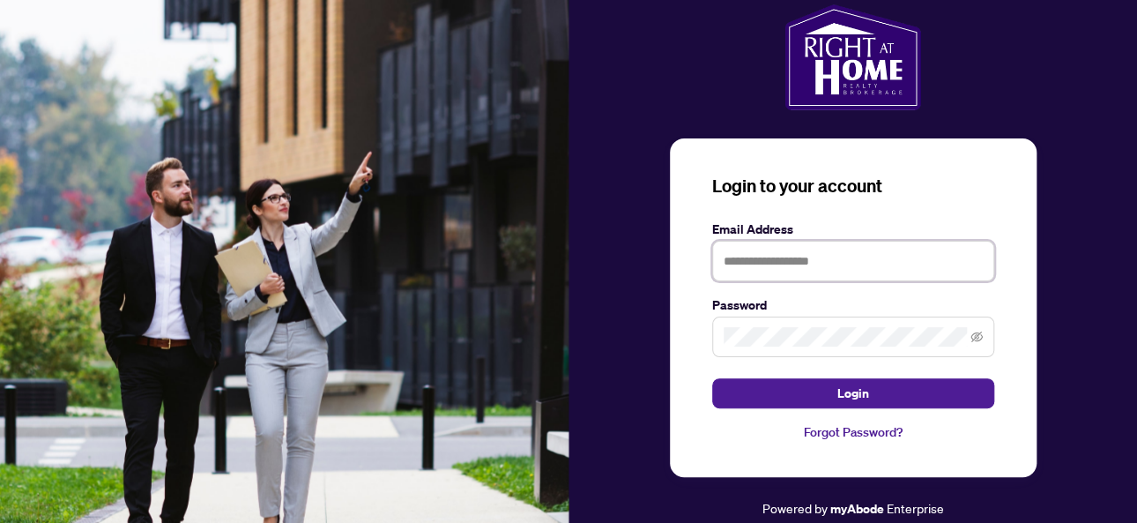
click at [775, 264] on input "text" at bounding box center [853, 261] width 282 height 41
type input "**********"
click at [712, 378] on button "Login" at bounding box center [853, 393] width 282 height 30
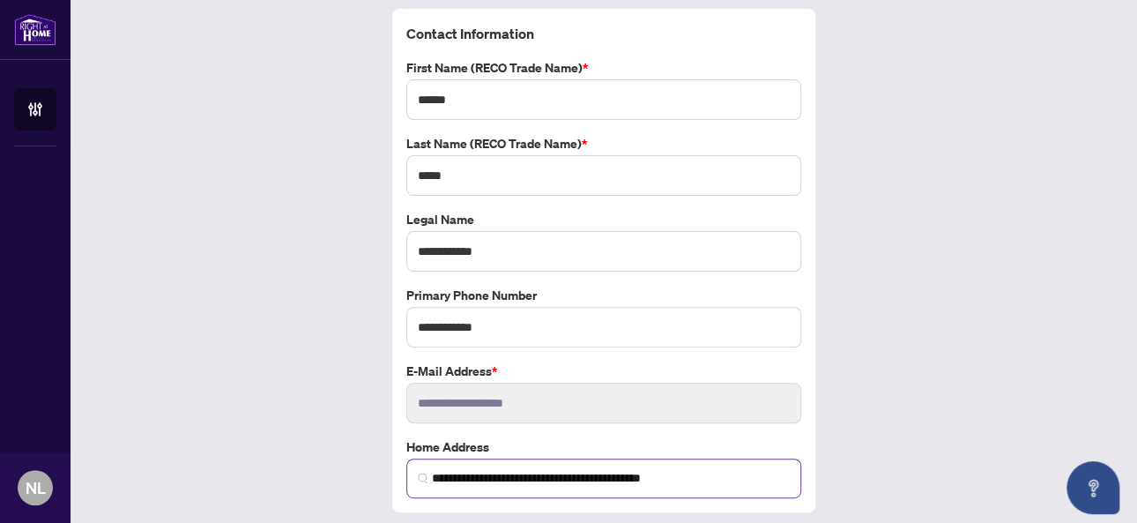
scroll to position [119, 0]
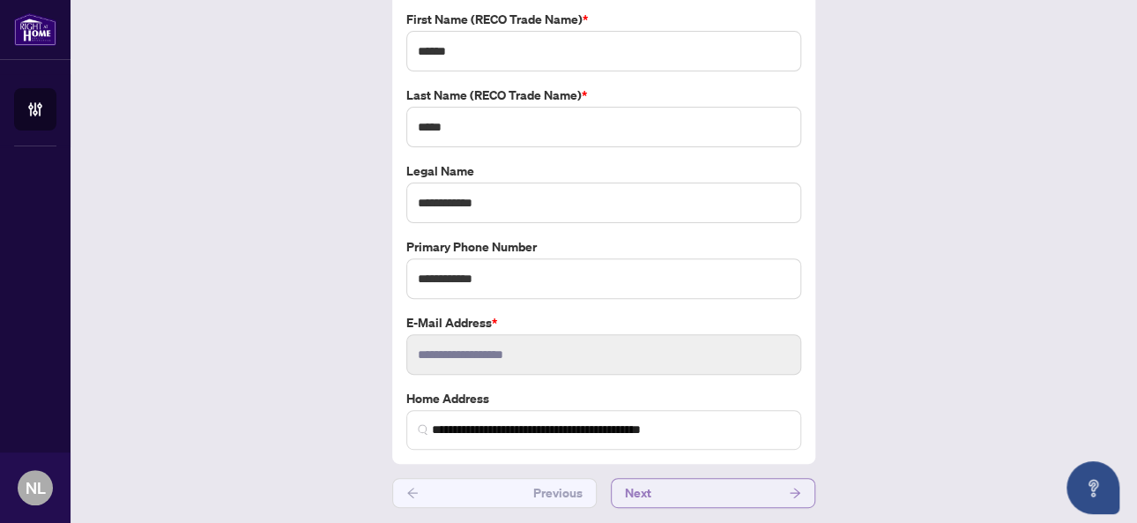
click at [726, 481] on button "Next" at bounding box center [713, 493] width 205 height 30
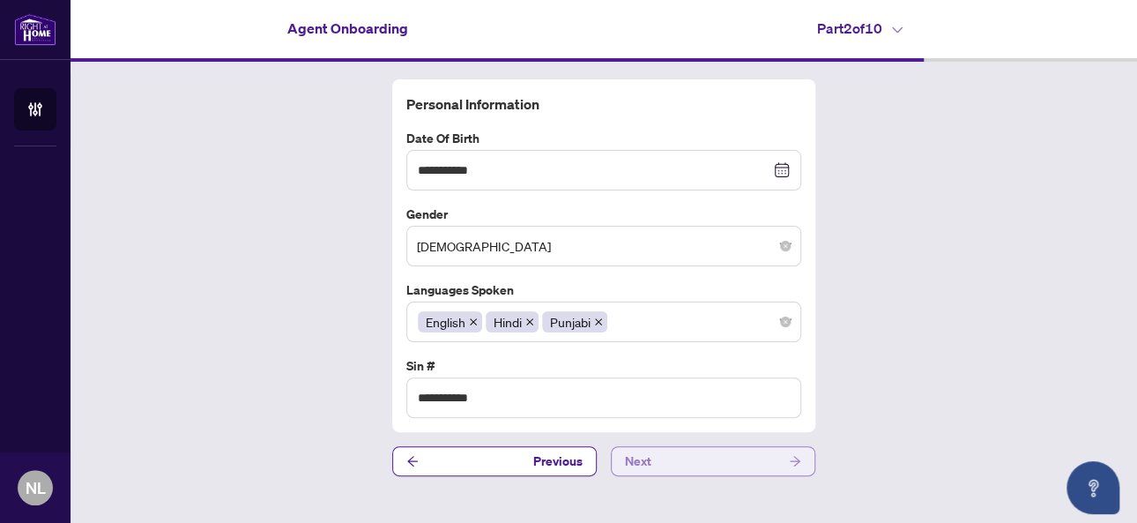
click at [686, 452] on button "Next" at bounding box center [713, 461] width 205 height 30
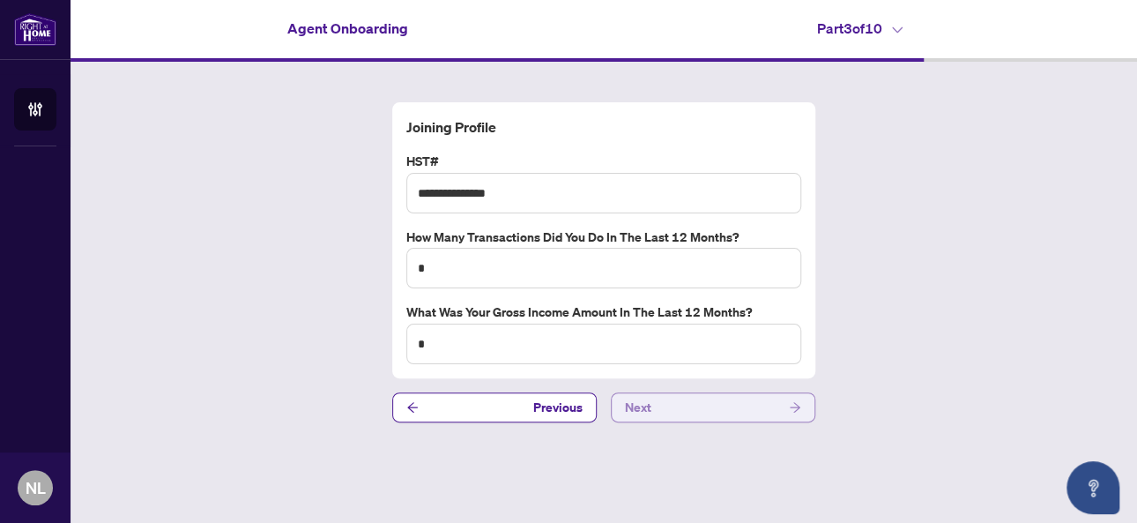
click at [674, 408] on button "Next" at bounding box center [713, 407] width 205 height 30
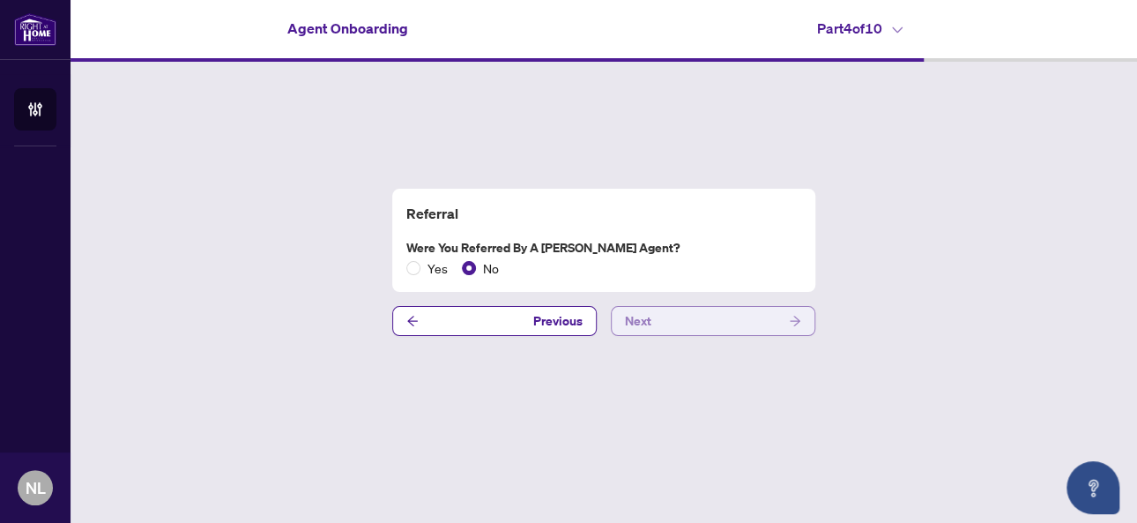
click at [705, 322] on button "Next" at bounding box center [713, 321] width 205 height 30
click at [647, 324] on span "Next" at bounding box center [638, 321] width 26 height 28
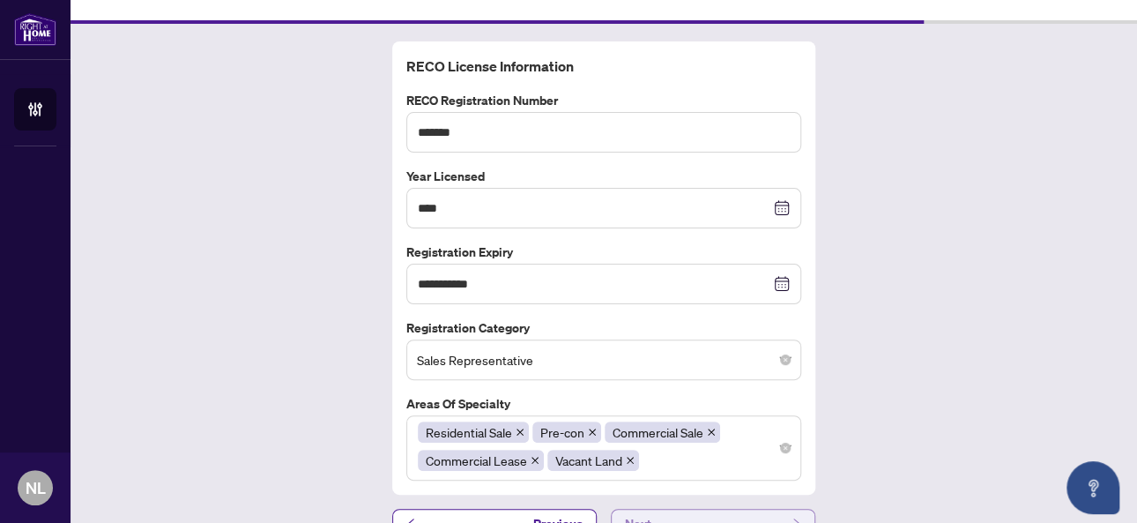
scroll to position [70, 0]
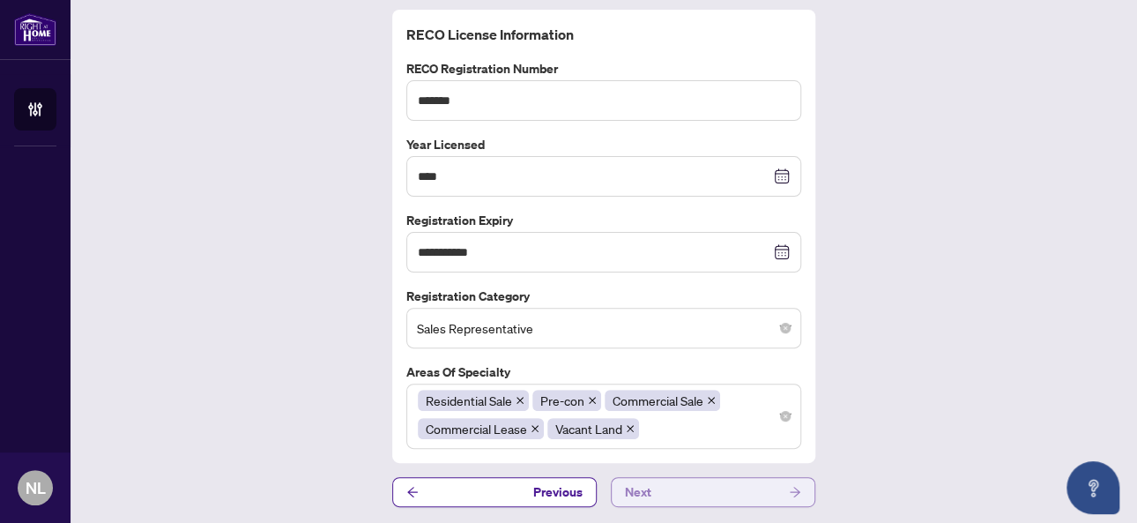
click at [625, 489] on span "Next" at bounding box center [638, 492] width 26 height 28
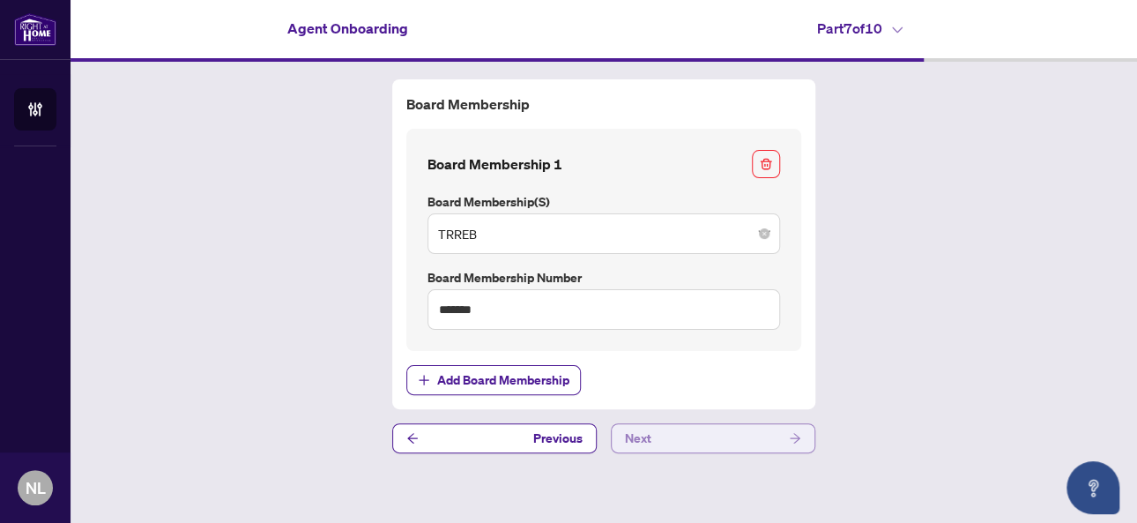
click at [640, 436] on span "Next" at bounding box center [638, 438] width 26 height 28
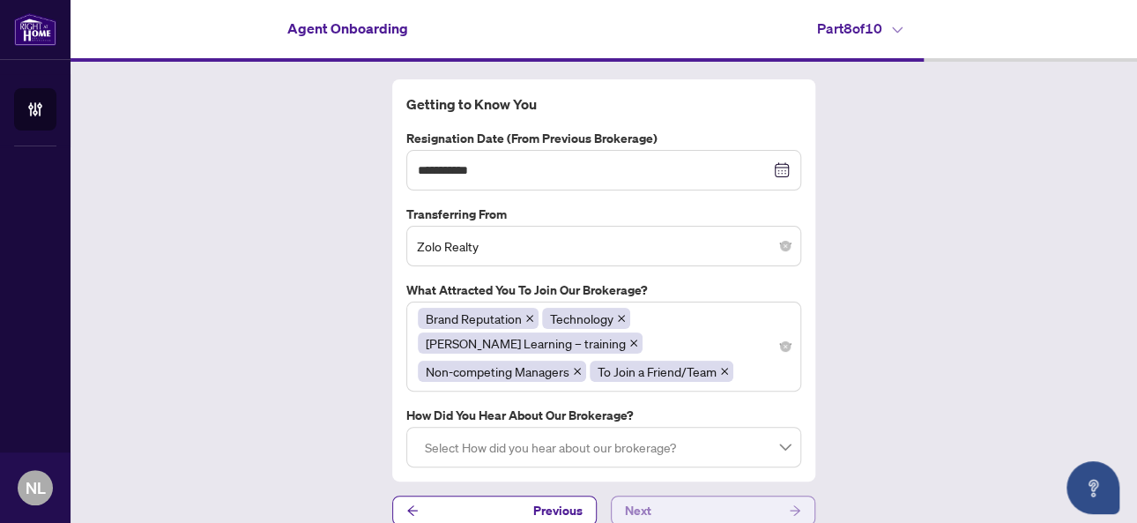
scroll to position [18, 0]
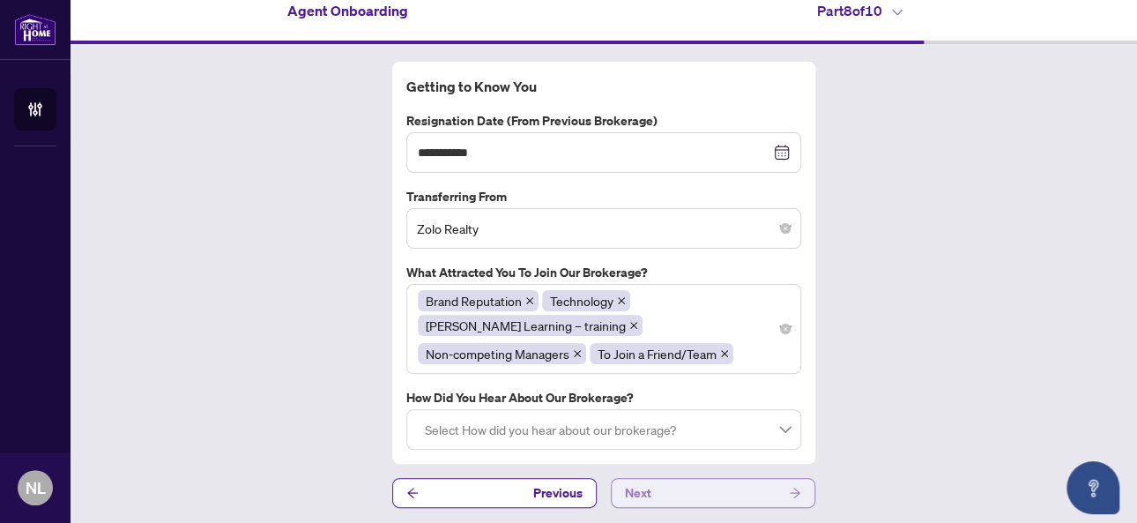
click at [633, 482] on span "Next" at bounding box center [638, 493] width 26 height 28
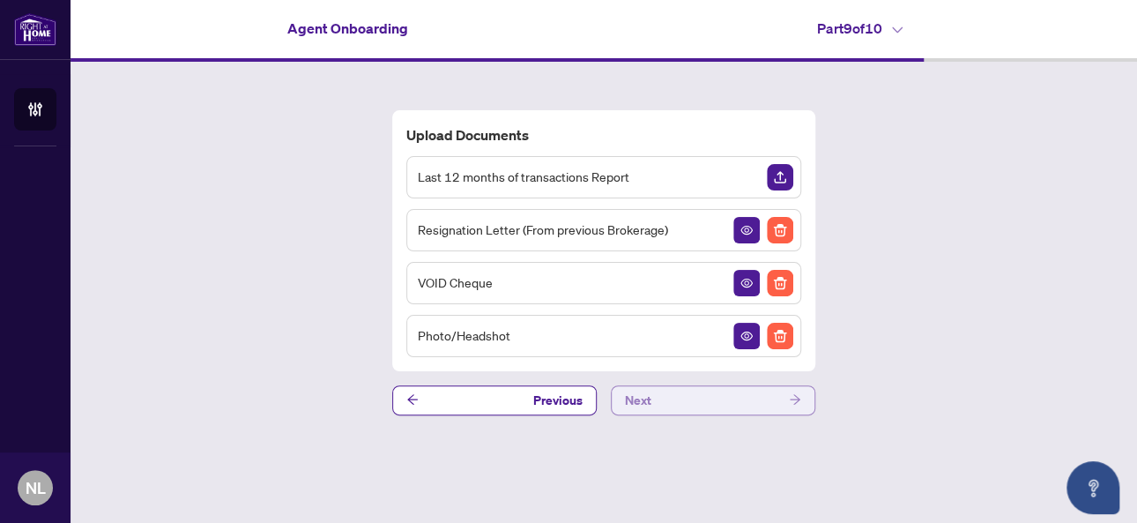
click at [626, 392] on span "Next" at bounding box center [638, 400] width 26 height 28
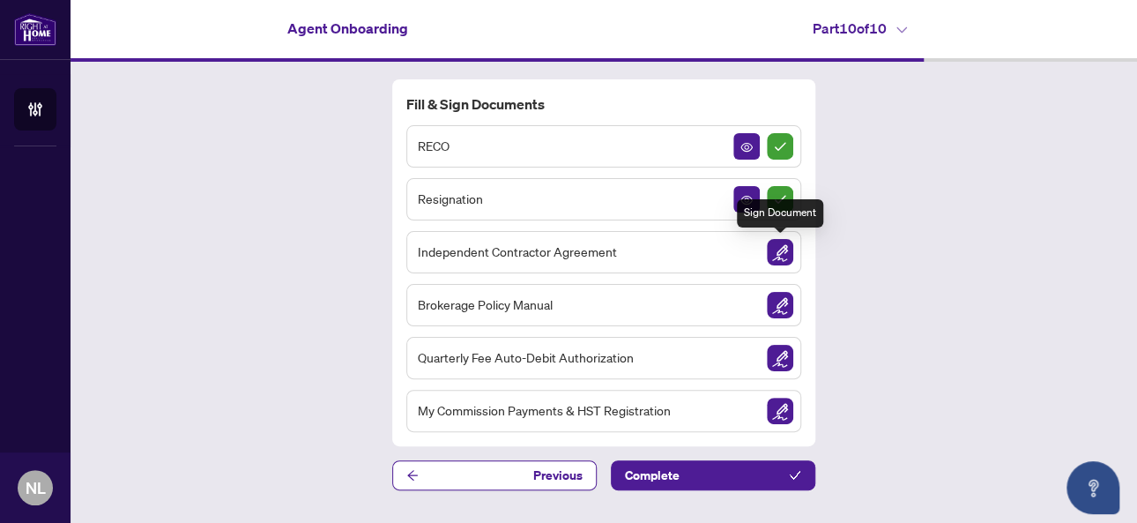
click at [779, 249] on img "Sign Document" at bounding box center [780, 252] width 26 height 26
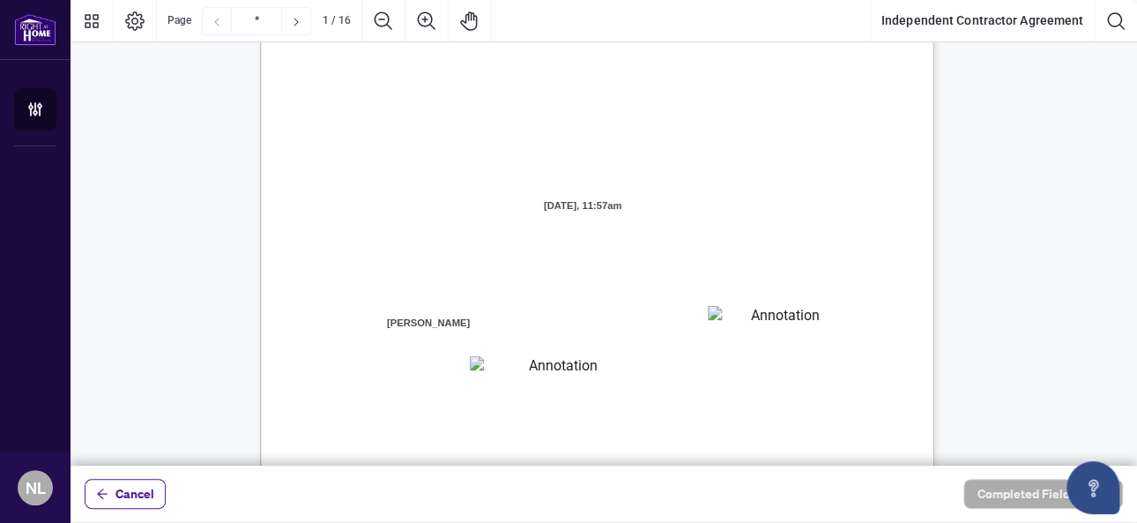
scroll to position [176, 0]
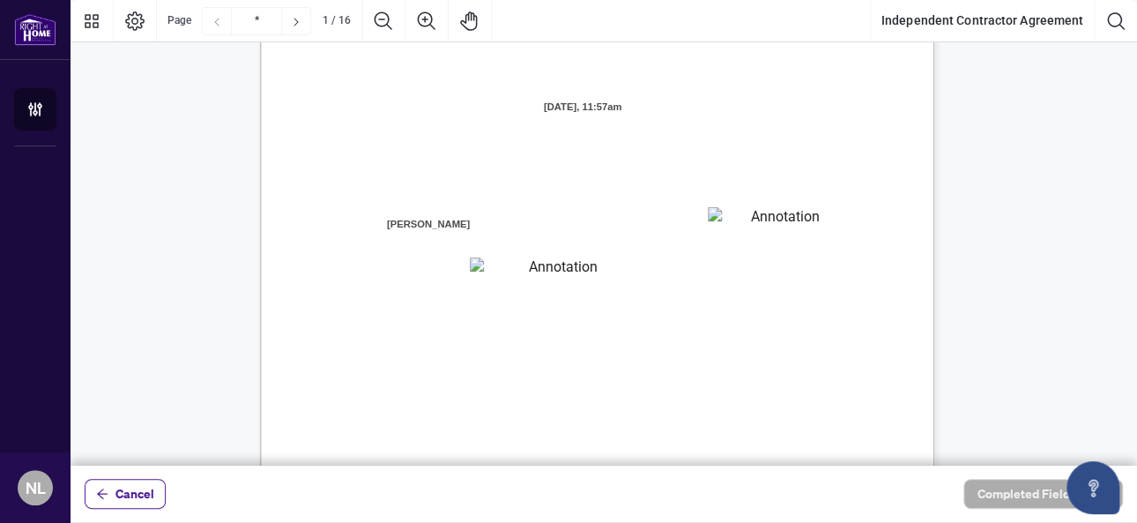
click at [750, 220] on textarea "01JYGZAKFHWMPY1N8C3Z46THAB" at bounding box center [778, 220] width 141 height 26
click at [718, 215] on textarea "01JYGZAKFHWMPY1N8C3Z46THAB" at bounding box center [779, 220] width 142 height 26
click at [688, 225] on span "residing in the City of" at bounding box center [634, 231] width 107 height 16
click at [688, 223] on span "residing in the City of" at bounding box center [634, 231] width 107 height 16
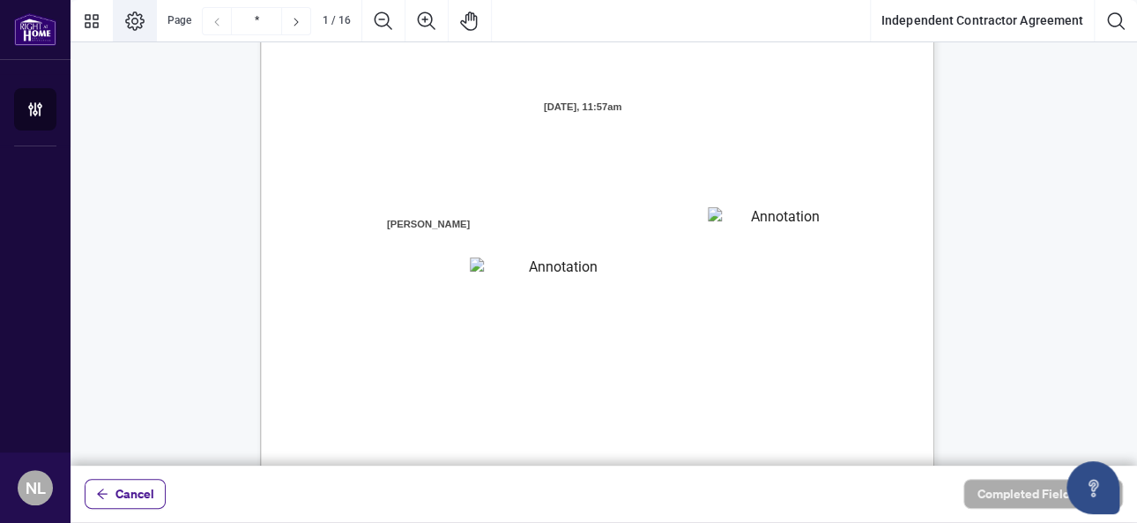
click at [132, 20] on icon "Page Layout" at bounding box center [134, 21] width 21 height 21
click at [89, 19] on icon "Thumbnails" at bounding box center [92, 21] width 14 height 14
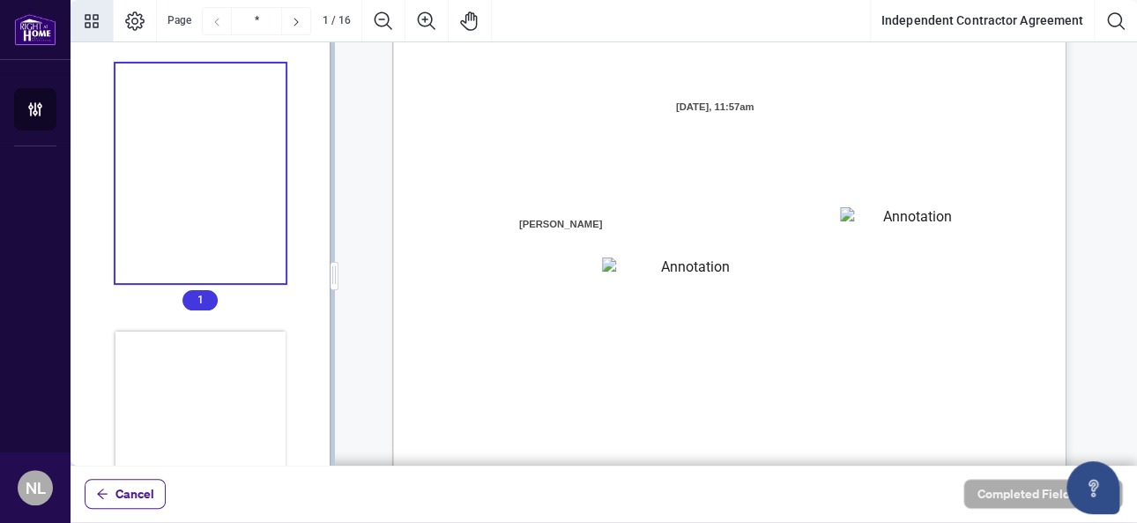
click at [89, 19] on icon "Thumbnails" at bounding box center [92, 21] width 14 height 14
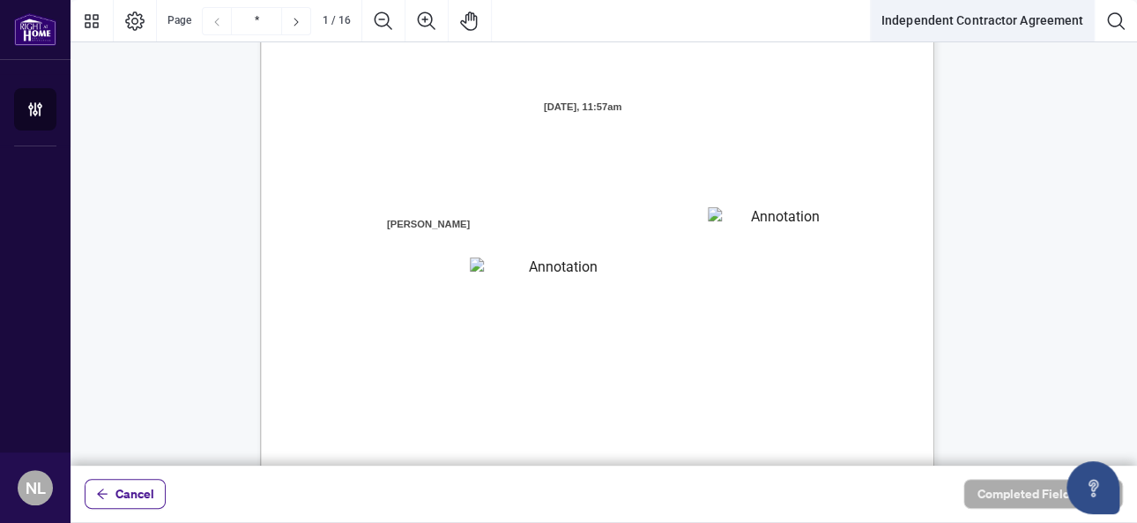
click at [998, 21] on button "Independent Contractor Agreement" at bounding box center [982, 21] width 223 height 42
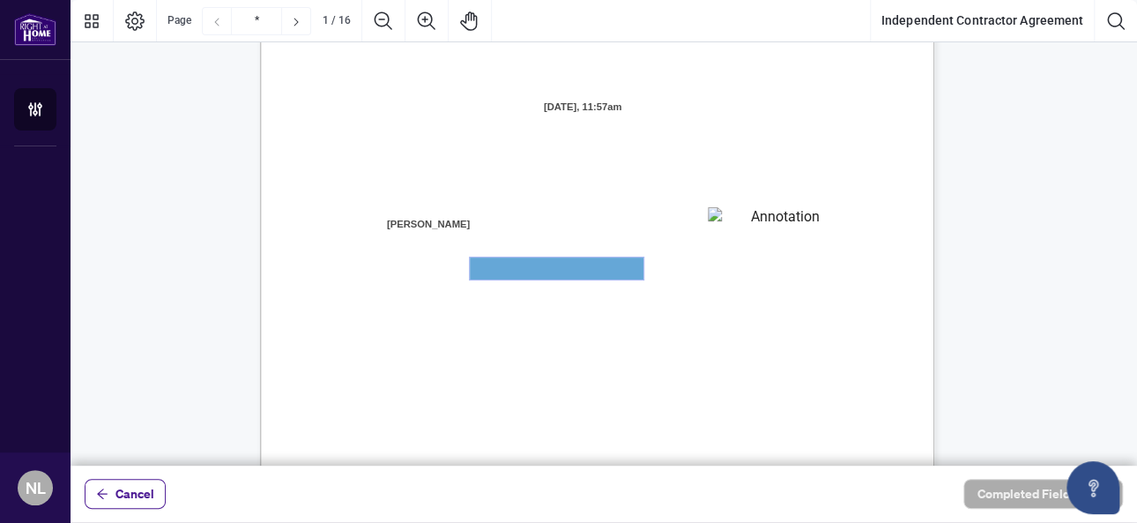
click at [563, 272] on textarea "01JYGZAQMTWRDFJQJ4WJ0G3B21" at bounding box center [557, 268] width 174 height 22
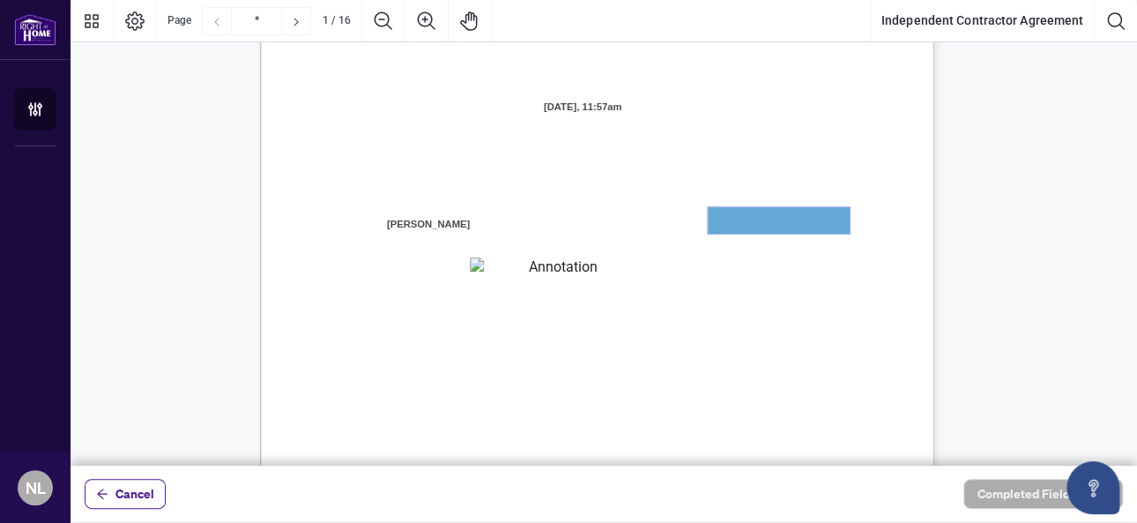
click at [740, 219] on textarea "01JYGZAKFHWMPY1N8C3Z46THAB" at bounding box center [779, 220] width 142 height 26
click at [577, 274] on textarea "01JYGZAQMTWRDFJQJ4WJ0G3B21" at bounding box center [556, 268] width 173 height 22
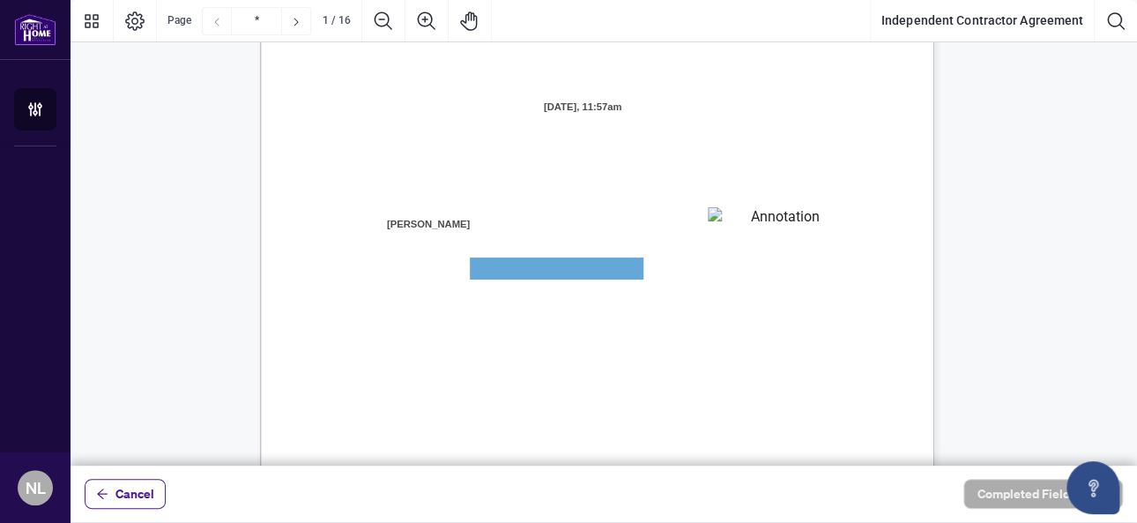
click at [735, 227] on textarea "01JYGZAKFHWMPY1N8C3Z46THAB" at bounding box center [778, 220] width 141 height 26
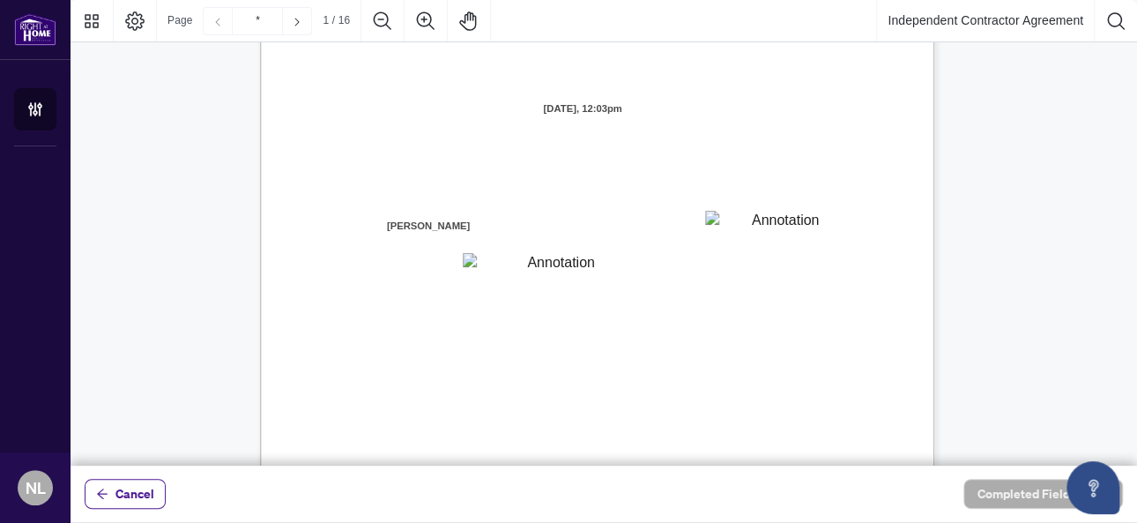
scroll to position [176, 0]
click at [744, 219] on textarea "01K2CXW2SFJWYPB5CZBEAENCC3" at bounding box center [778, 222] width 146 height 26
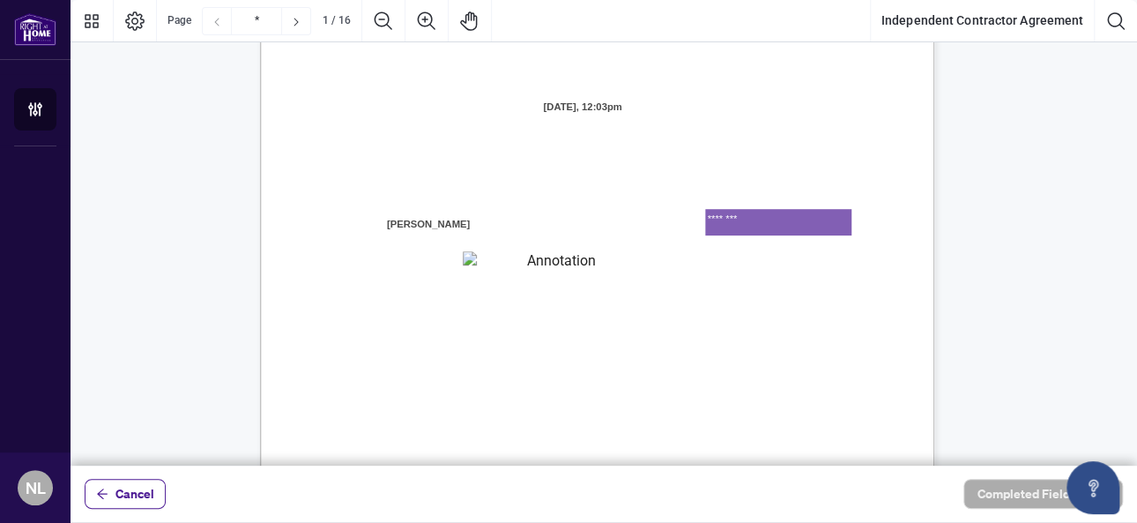
type textarea "********"
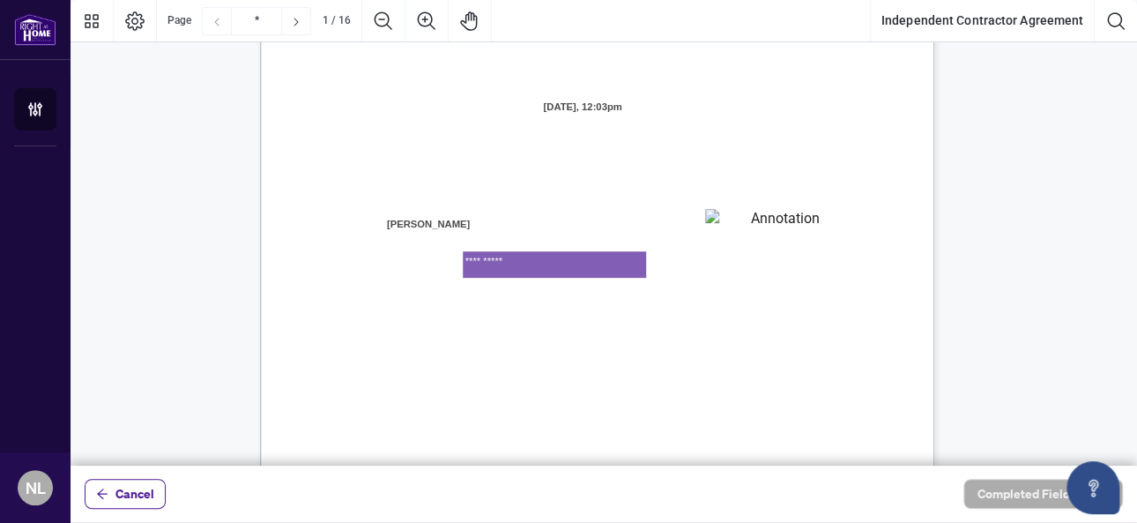
type textarea "**********"
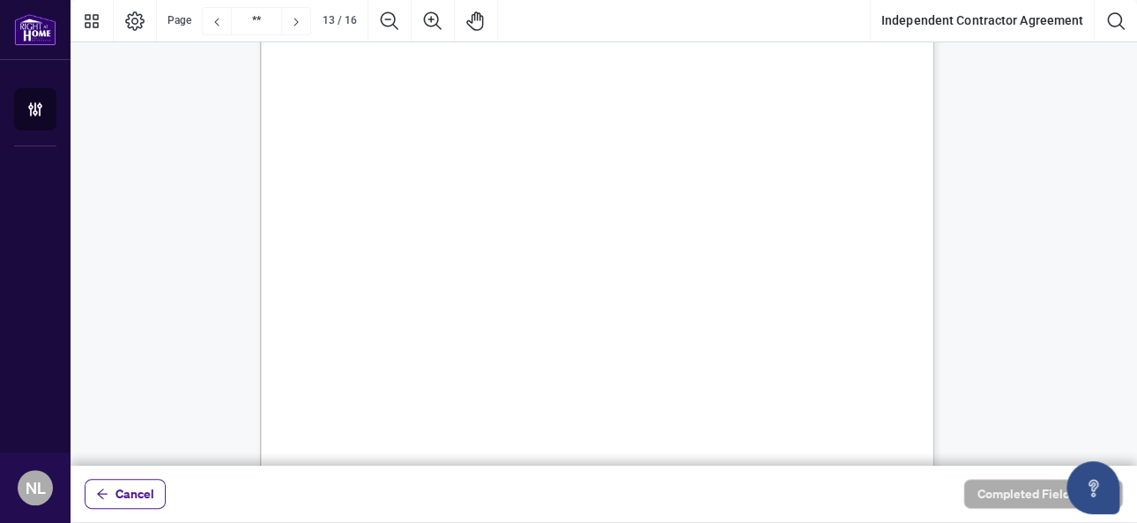
scroll to position [10426, 0]
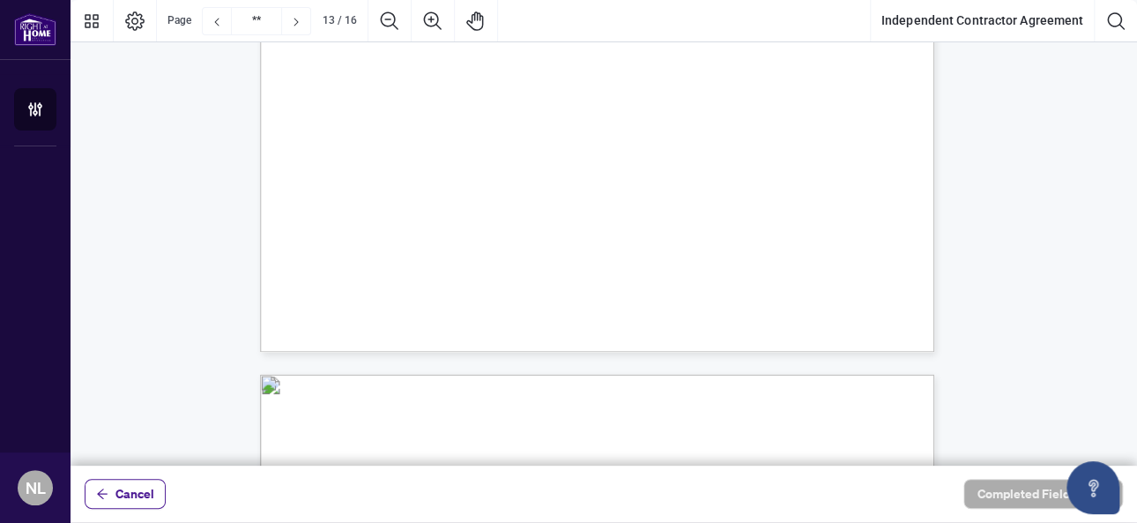
type input "**"
